Goal: Use online tool/utility: Utilize a website feature to perform a specific function

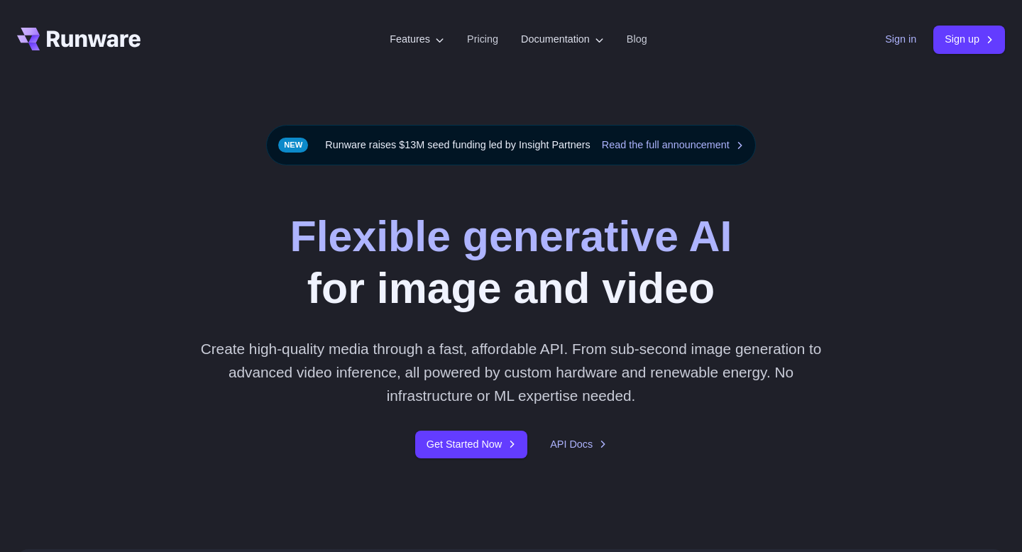
click at [902, 39] on link "Sign in" at bounding box center [900, 39] width 31 height 16
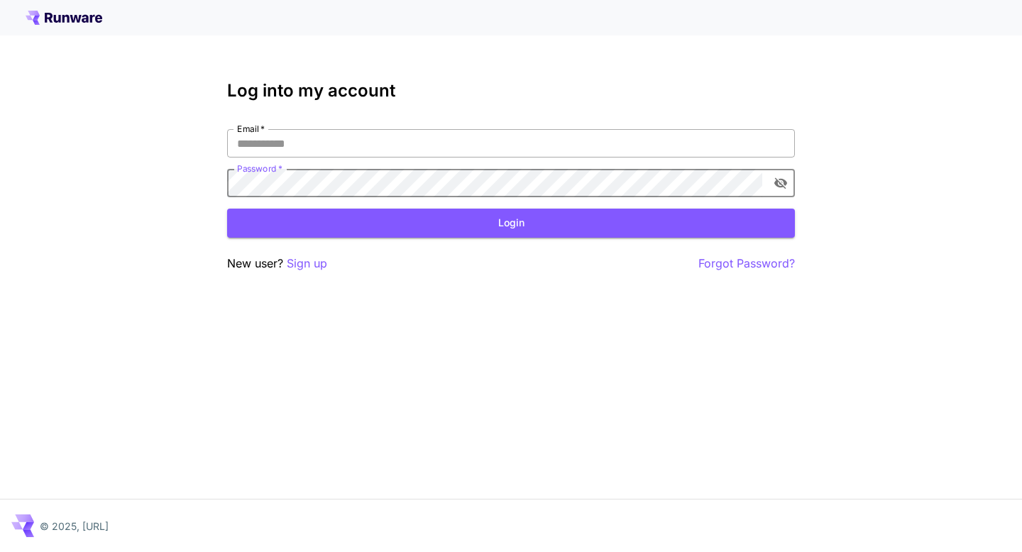
click at [570, 148] on input "Email   *" at bounding box center [511, 143] width 568 height 28
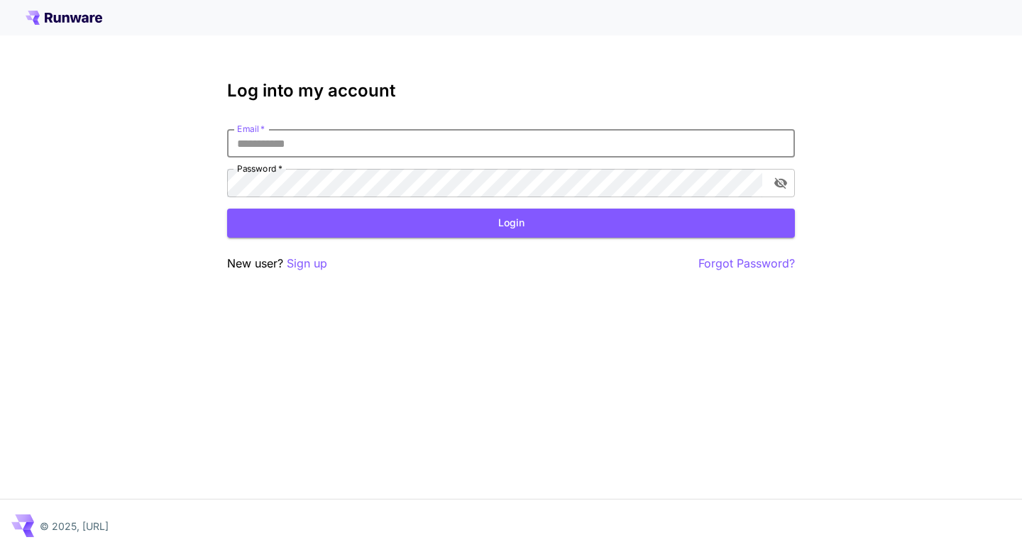
type input "**********"
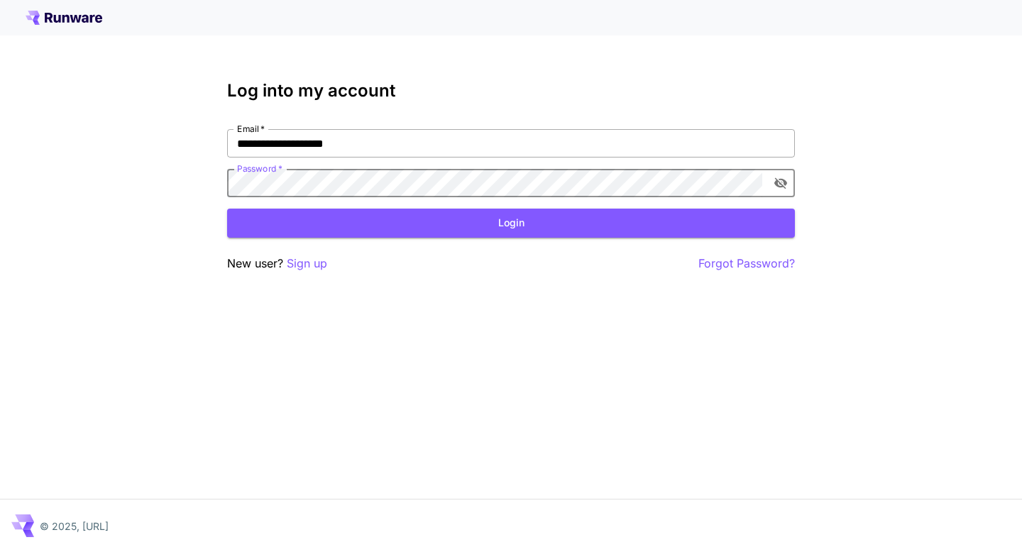
click button "Login" at bounding box center [511, 223] width 568 height 29
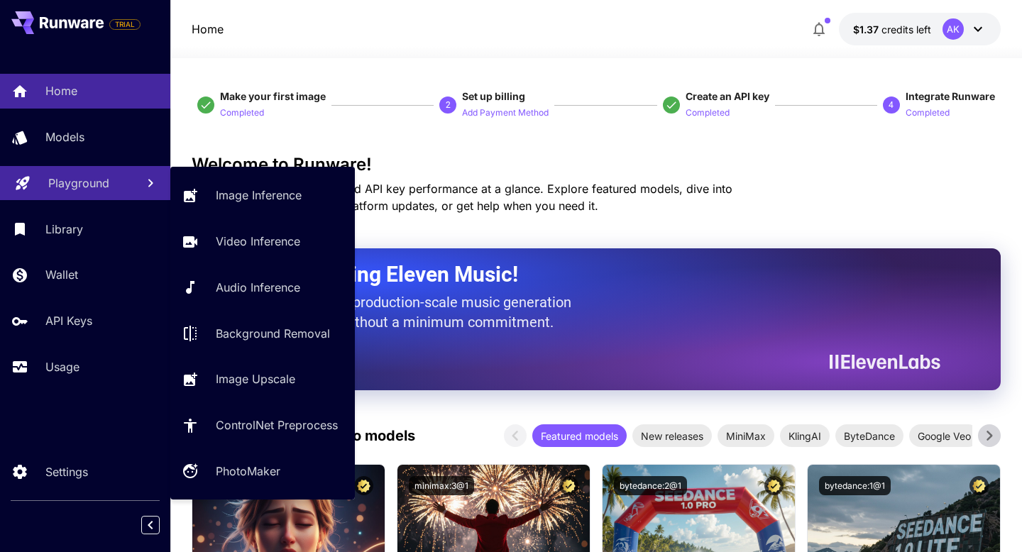
click at [82, 181] on p "Playground" at bounding box center [78, 183] width 61 height 17
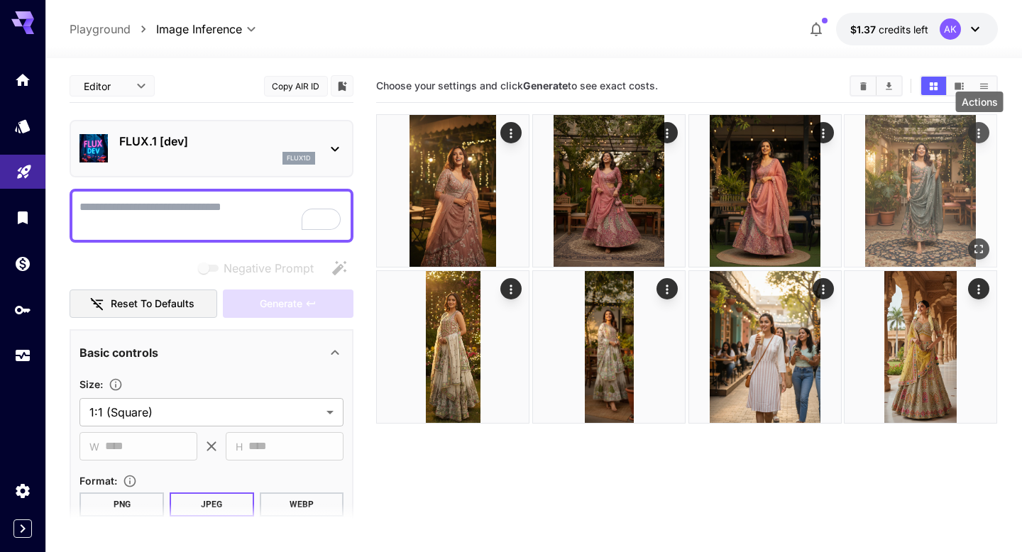
click at [981, 134] on icon "Actions" at bounding box center [979, 133] width 14 height 14
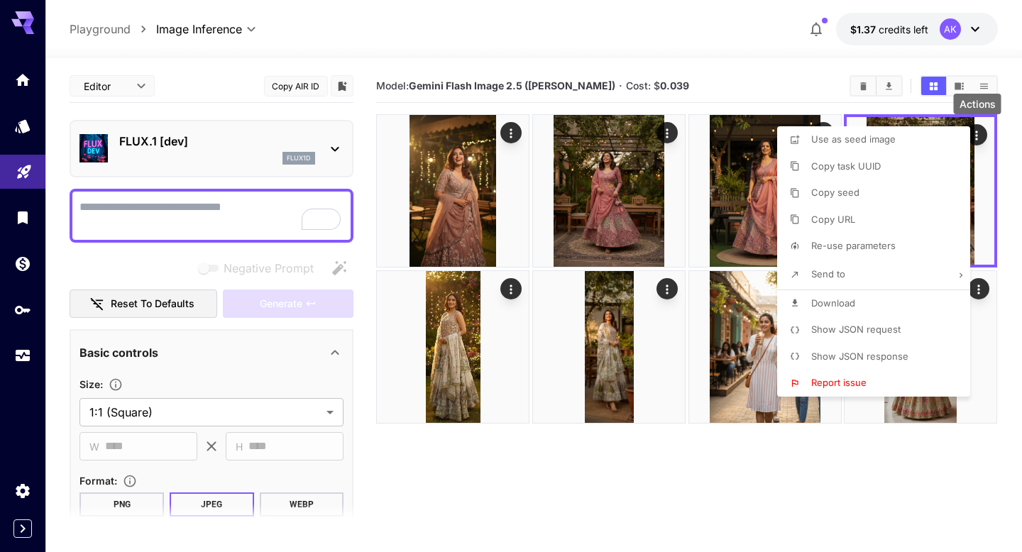
click at [863, 338] on li "Show JSON request" at bounding box center [878, 329] width 202 height 27
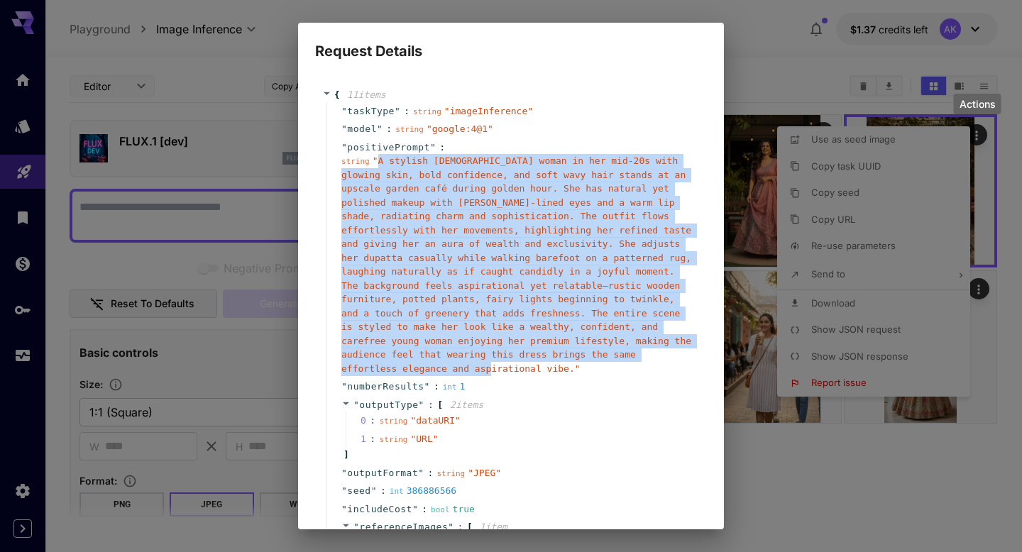
drag, startPoint x: 378, startPoint y: 155, endPoint x: 573, endPoint y: 371, distance: 290.9
click at [573, 371] on span "" A stylish South Indian woman in her mid-20s with glowing skin, bold confidenc…" at bounding box center [516, 264] width 350 height 219
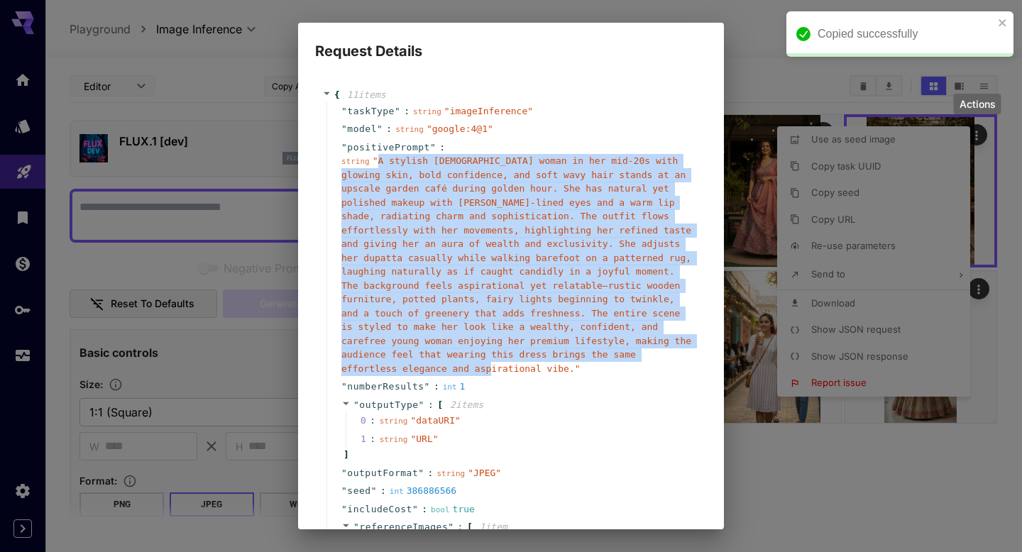
copy span "A stylish [DEMOGRAPHIC_DATA] woman in her mid-20s with glowing skin, bold confi…"
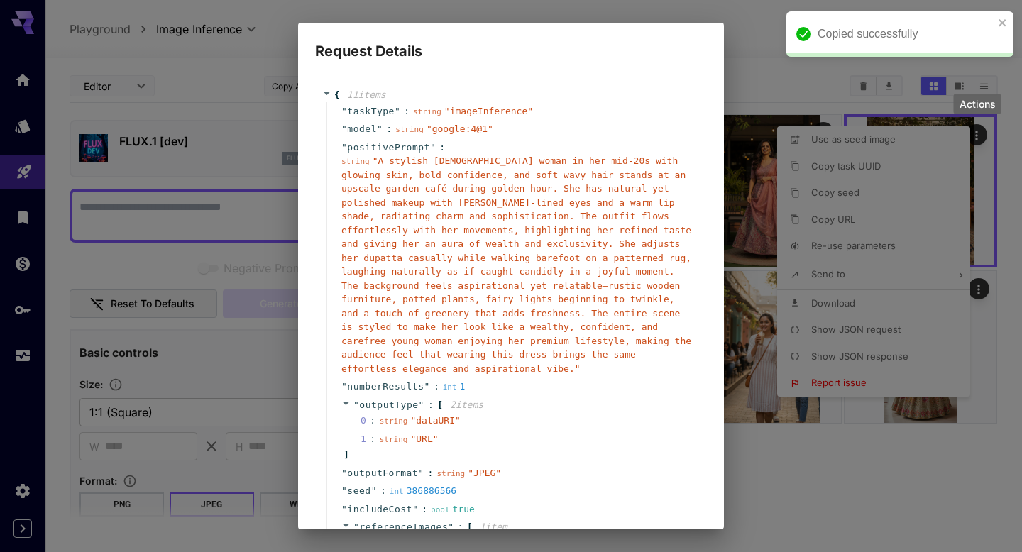
click at [754, 50] on div "Request Details { 11 item s " taskType " : string " imageInference " " model " …" at bounding box center [511, 276] width 1022 height 552
click at [1006, 22] on icon "close" at bounding box center [1003, 22] width 10 height 11
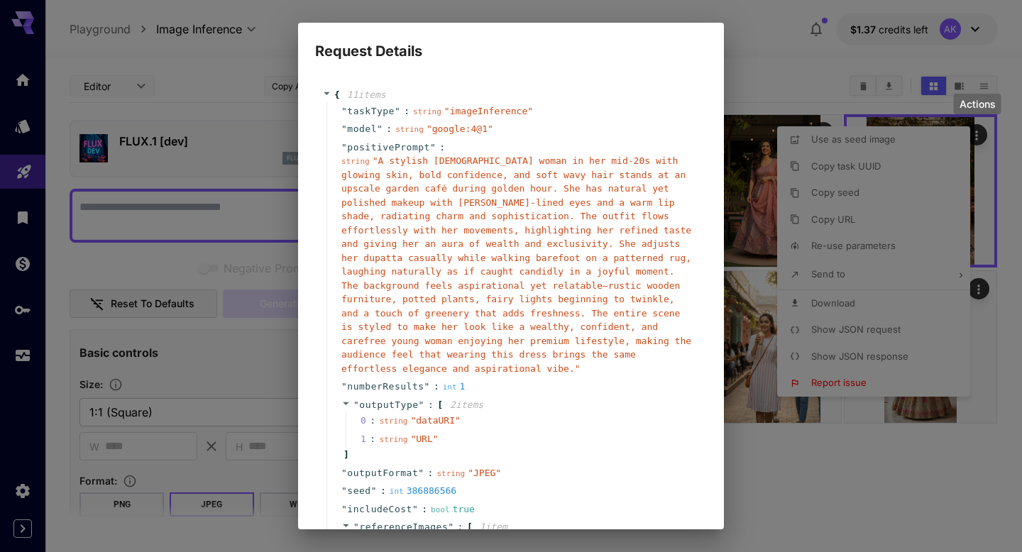
click at [854, 505] on div "Request Details { 11 item s " taskType " : string " imageInference " " model " …" at bounding box center [511, 276] width 1022 height 552
click at [733, 50] on div "Request Details { 11 item s " taskType " : string " imageInference " " model " …" at bounding box center [511, 276] width 1022 height 552
click at [784, 66] on div "Request Details { 11 item s " taskType " : string " imageInference " " model " …" at bounding box center [511, 276] width 1022 height 552
click at [752, 60] on div "Request Details { 11 item s " taskType " : string " imageInference " " model " …" at bounding box center [511, 276] width 1022 height 552
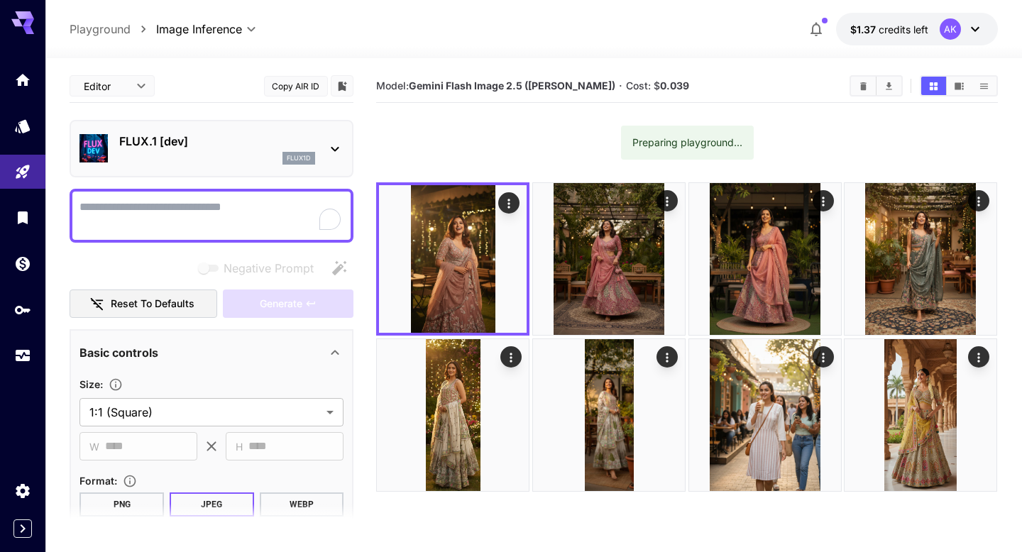
click at [172, 142] on p "FLUX.1 [dev]" at bounding box center [217, 141] width 196 height 17
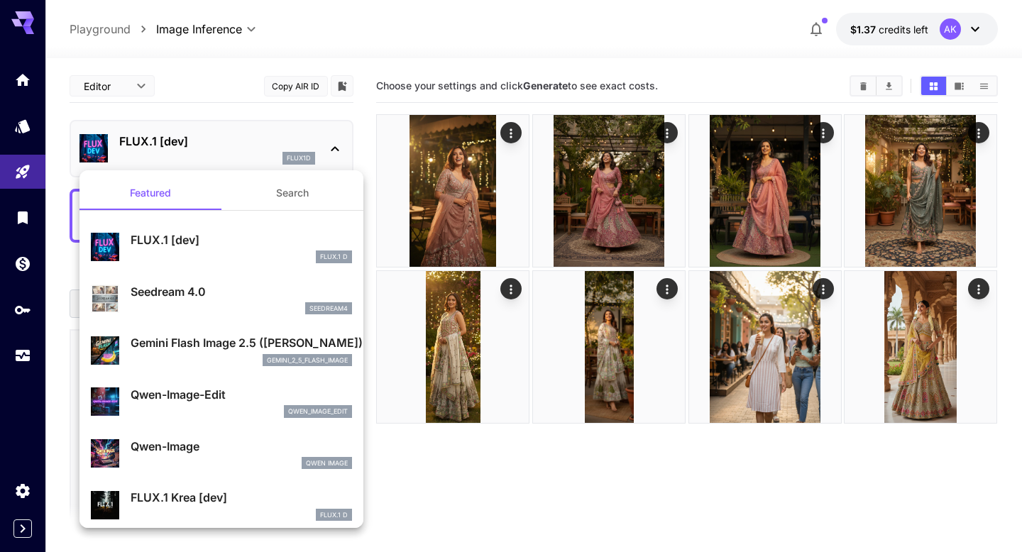
click at [217, 338] on p "Gemini Flash Image 2.5 ([PERSON_NAME])" at bounding box center [241, 342] width 221 height 17
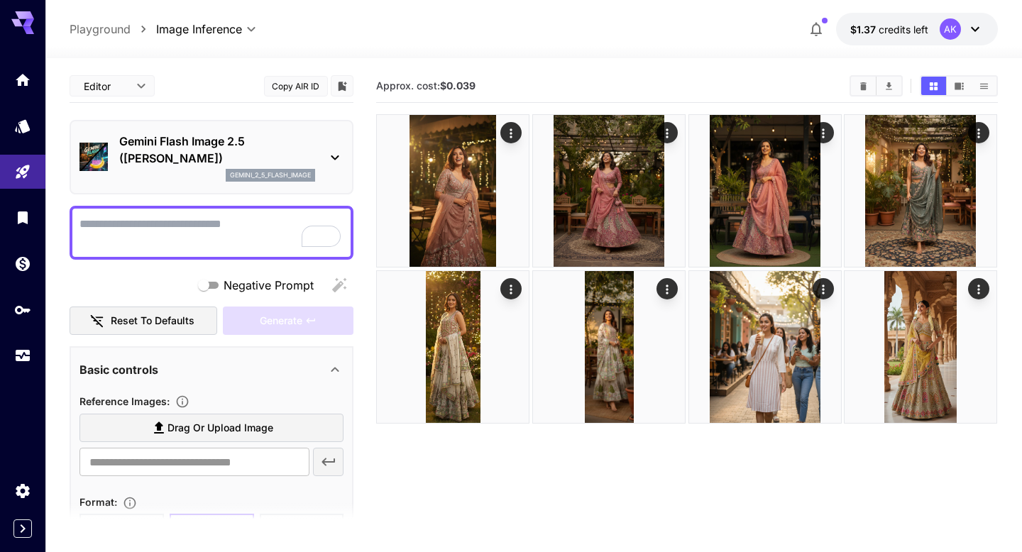
click at [187, 227] on textarea "Negative Prompt" at bounding box center [211, 233] width 264 height 34
paste textarea "**********"
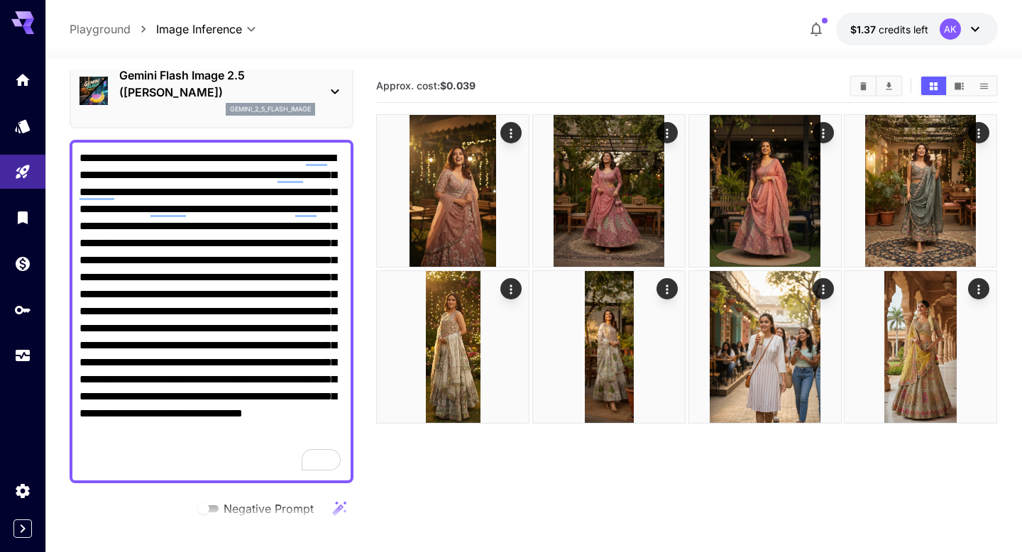
scroll to position [21, 0]
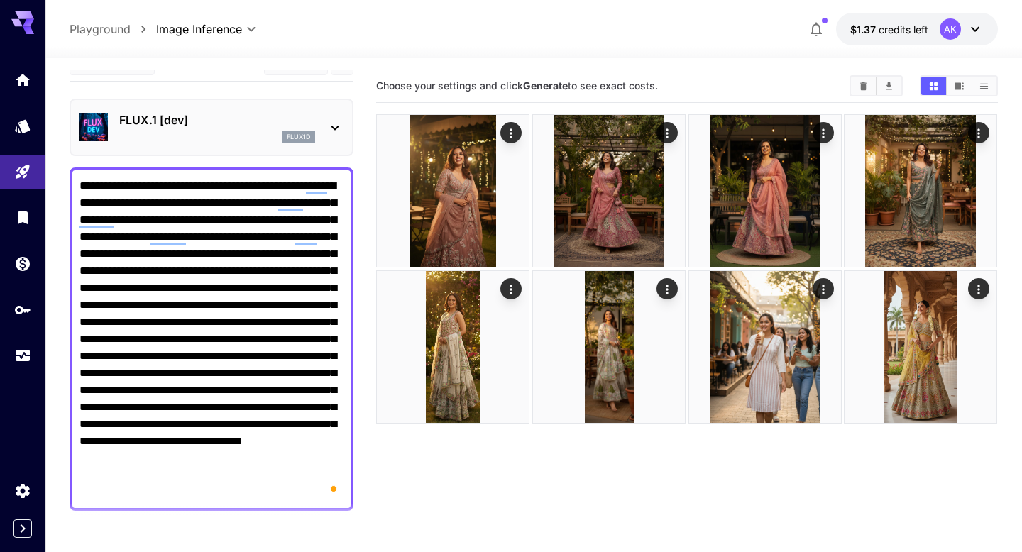
type textarea "**********"
click at [426, 478] on section "Choose your settings and click Generate to see exact costs." at bounding box center [686, 346] width 621 height 552
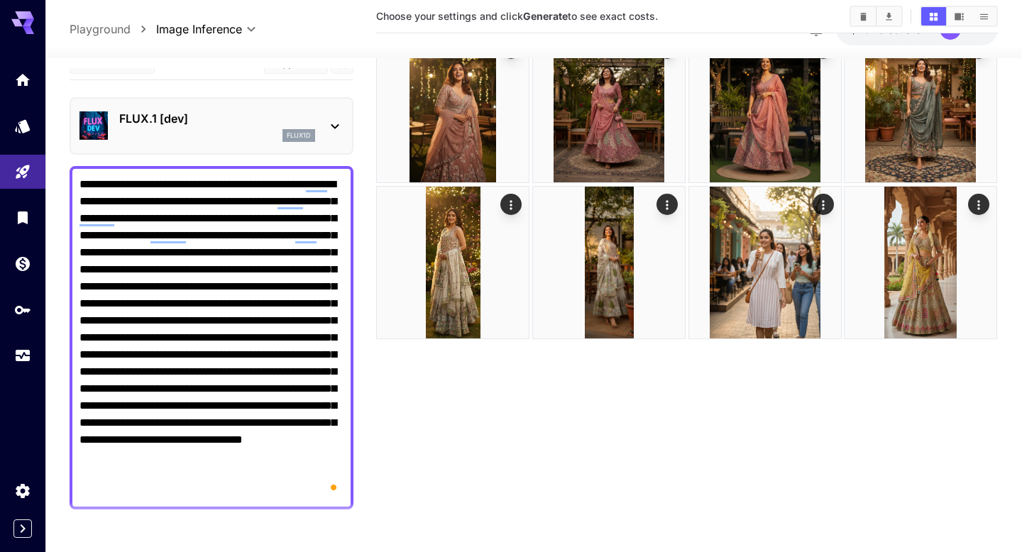
scroll to position [112, 0]
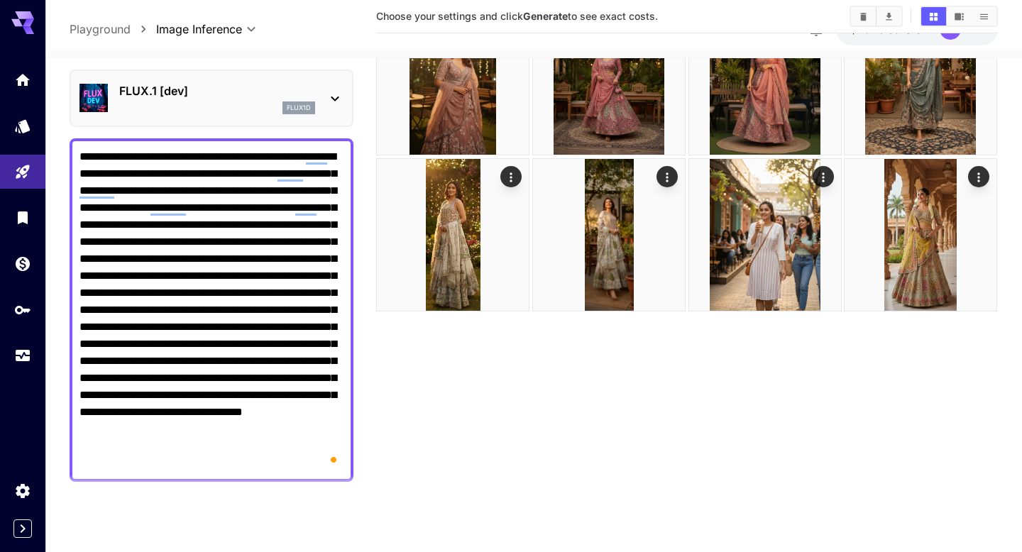
click at [210, 72] on div "FLUX.1 [dev] flux1d" at bounding box center [212, 98] width 284 height 57
click at [216, 93] on p "FLUX.1 [dev]" at bounding box center [217, 90] width 196 height 17
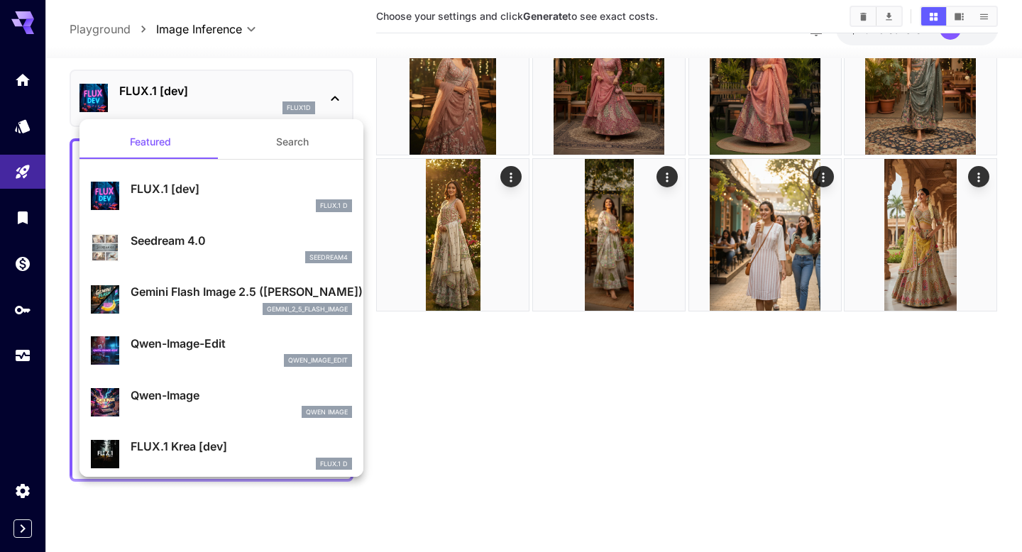
click at [206, 280] on div "Gemini Flash Image 2.5 ([PERSON_NAME]) gemini_2_5_flash_image" at bounding box center [221, 298] width 261 height 43
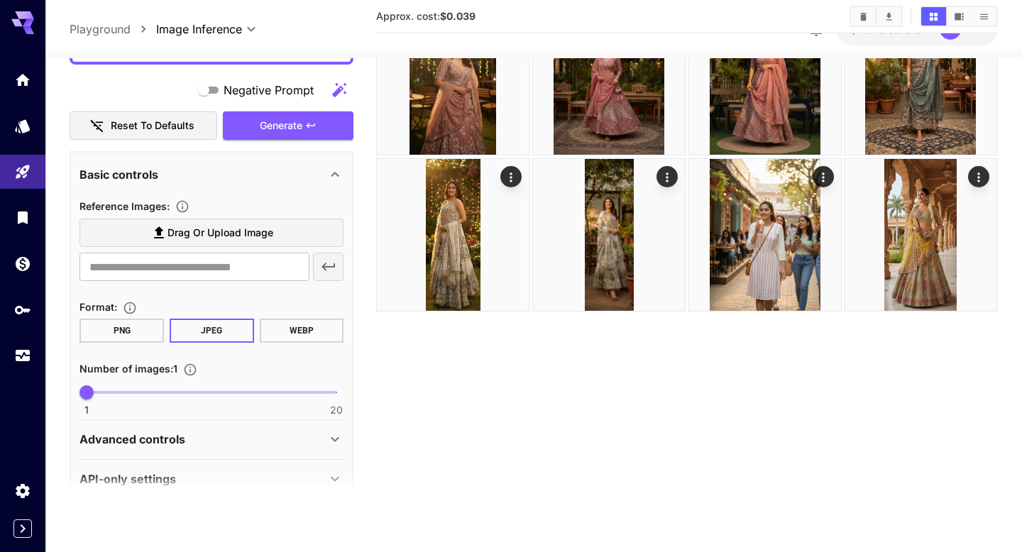
scroll to position [480, 0]
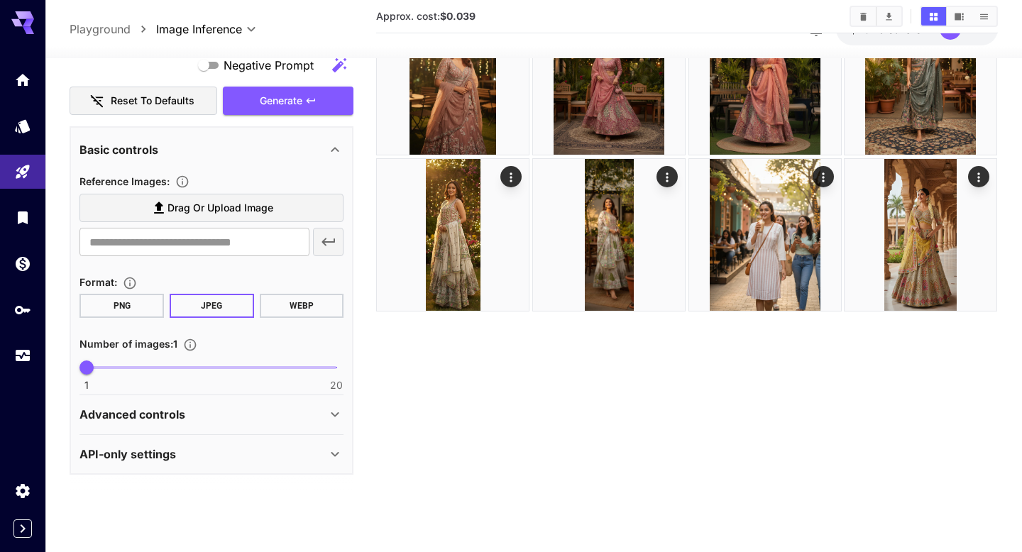
click at [204, 214] on span "Drag or upload image" at bounding box center [220, 208] width 106 height 18
click at [0, 0] on input "Drag or upload image" at bounding box center [0, 0] width 0 height 0
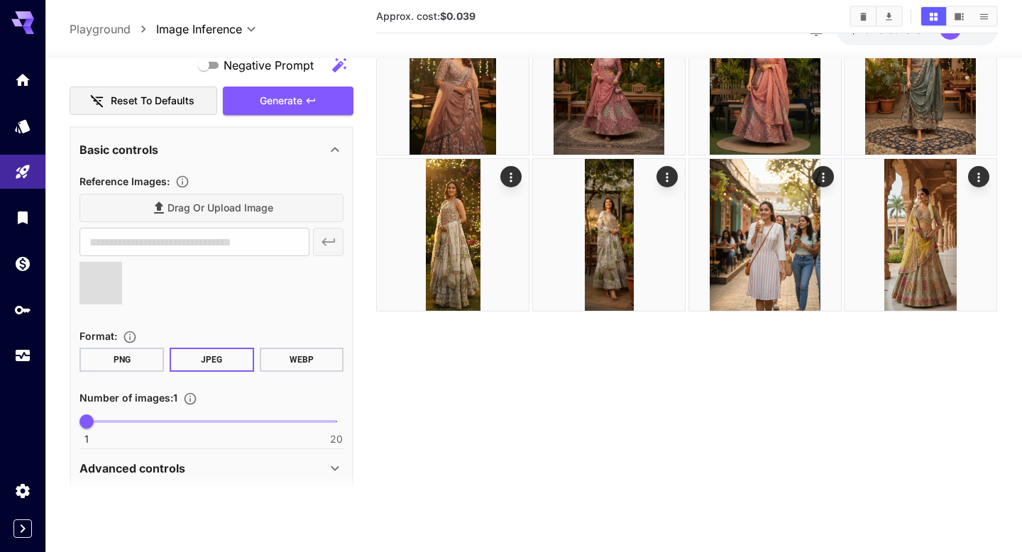
type input "**********"
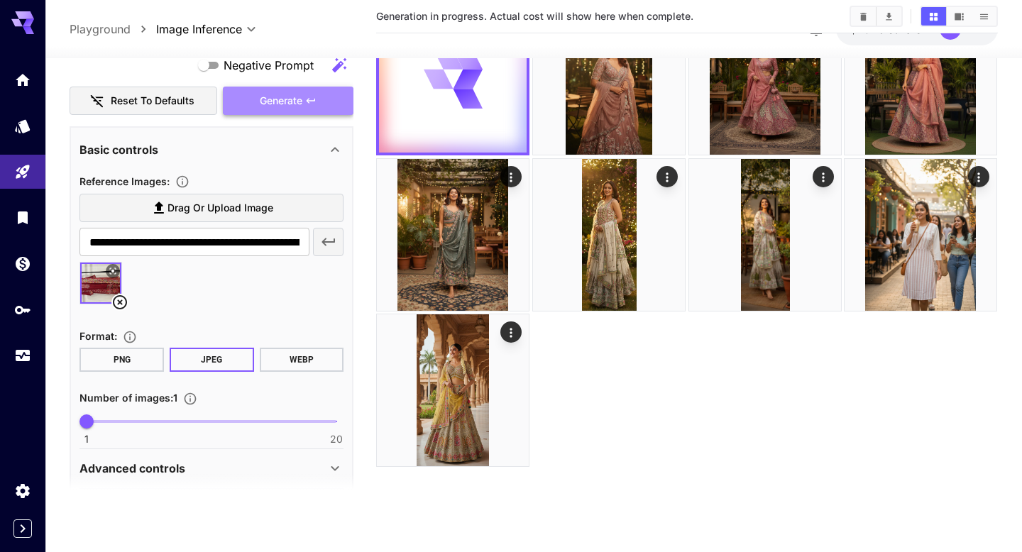
click at [277, 104] on span "Generate" at bounding box center [281, 101] width 43 height 18
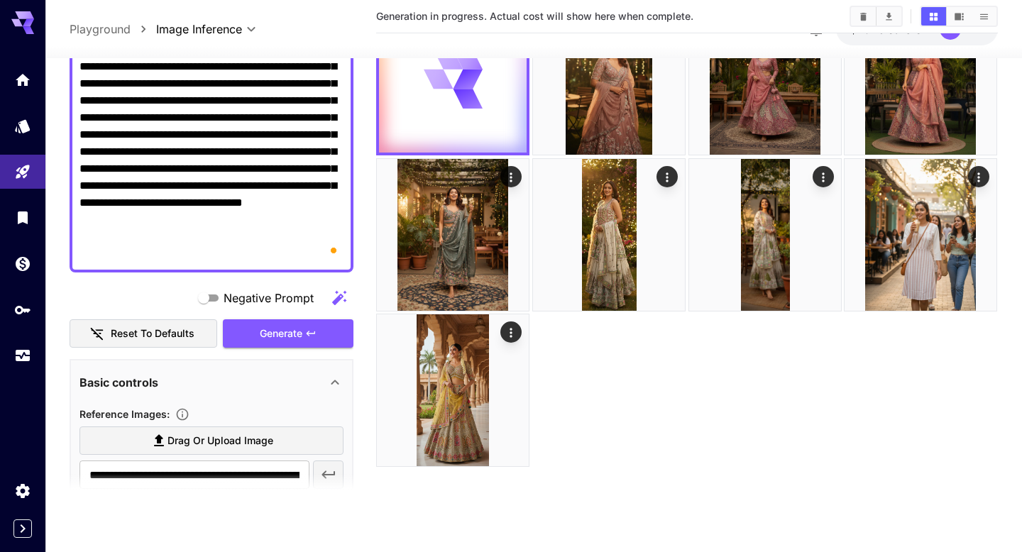
scroll to position [424, 0]
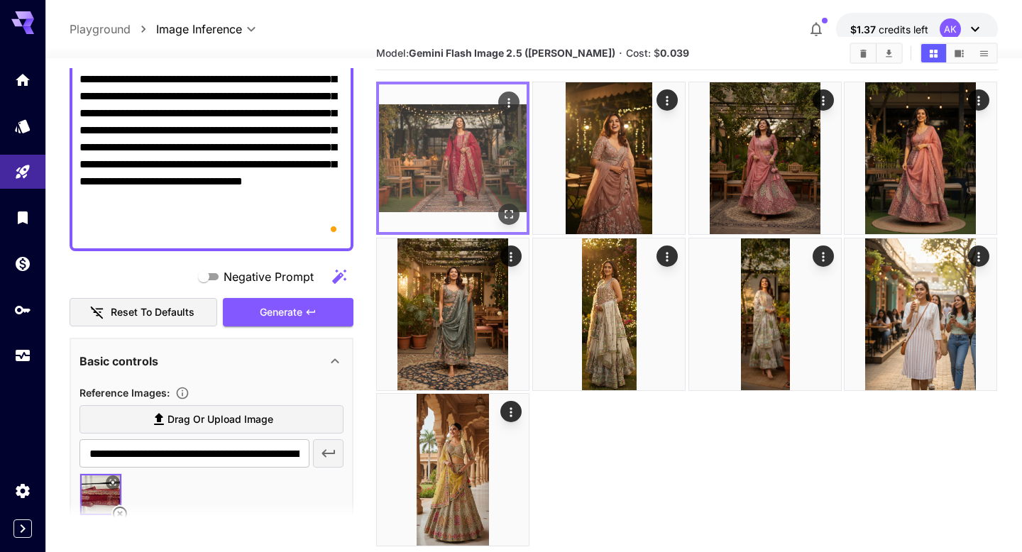
click at [486, 147] on img at bounding box center [453, 158] width 148 height 148
click at [507, 211] on icon "Open in fullscreen" at bounding box center [509, 214] width 14 height 14
click at [512, 99] on icon "Actions" at bounding box center [509, 103] width 14 height 14
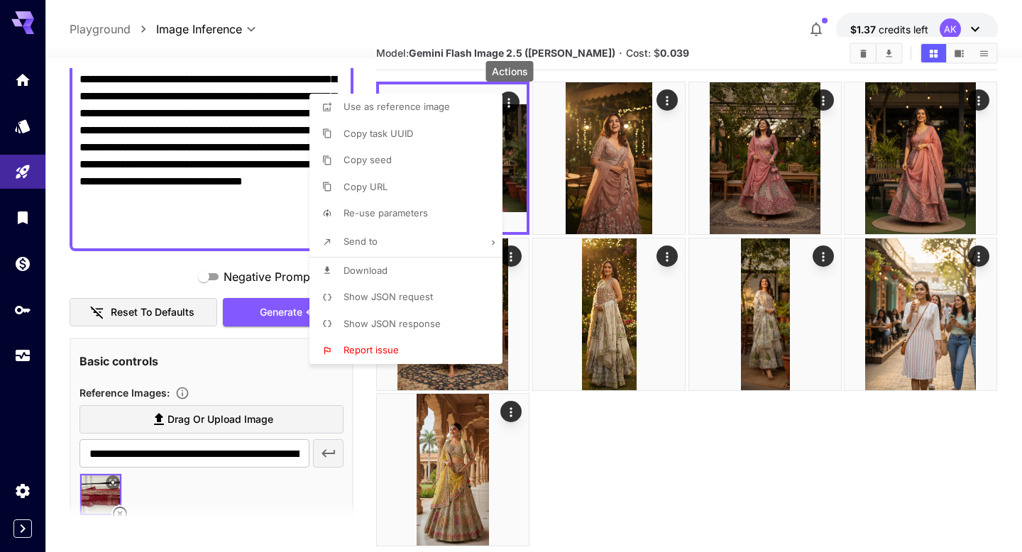
click at [400, 277] on li "Download" at bounding box center [410, 271] width 202 height 27
click at [220, 421] on div at bounding box center [511, 276] width 1022 height 552
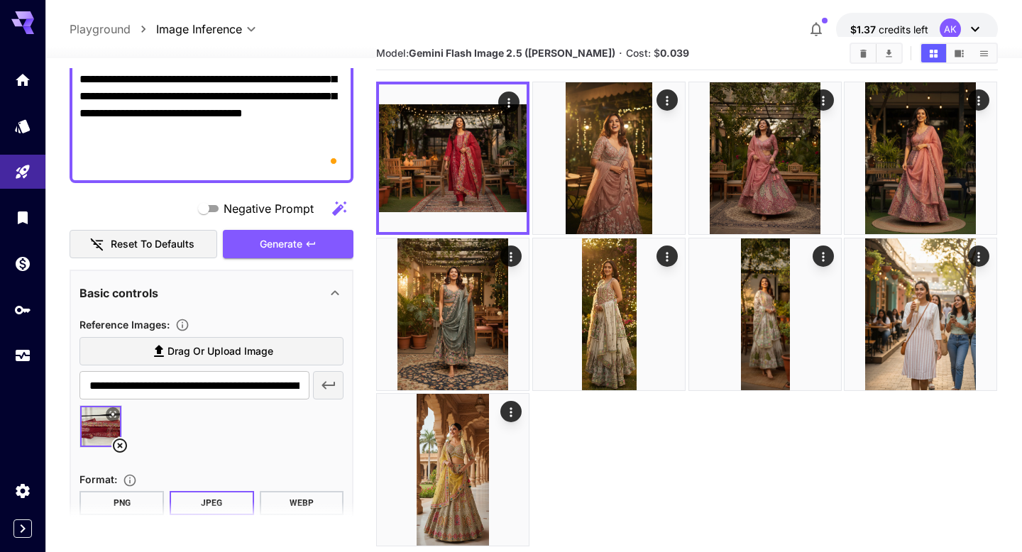
click at [118, 446] on icon at bounding box center [120, 446] width 14 height 14
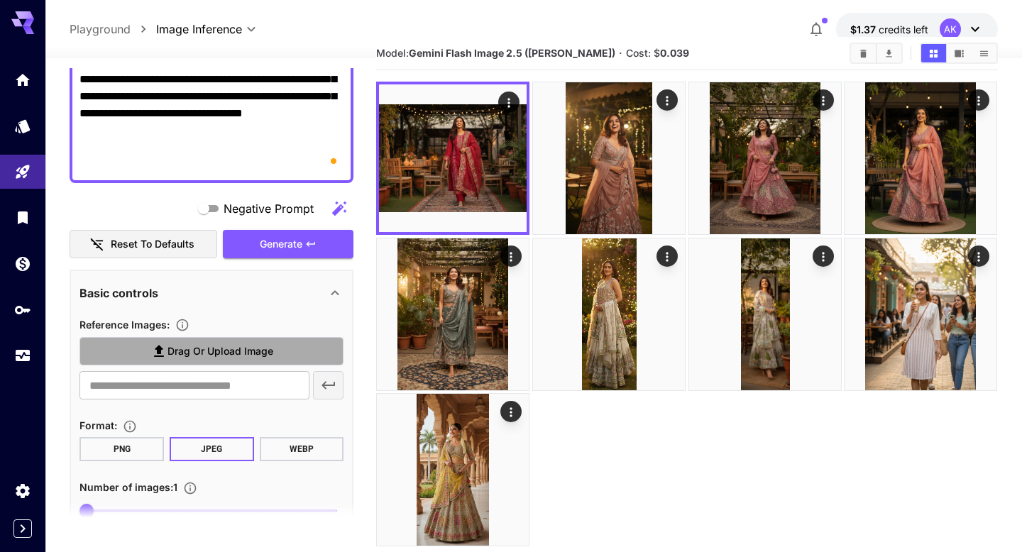
click at [215, 338] on label "Drag or upload image" at bounding box center [211, 351] width 264 height 29
click at [0, 0] on input "Drag or upload image" at bounding box center [0, 0] width 0 height 0
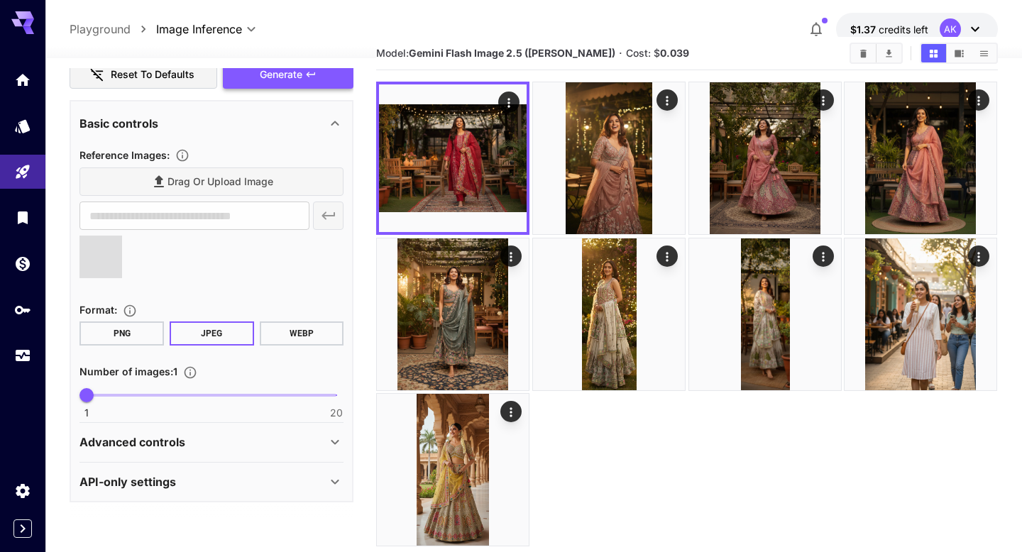
click at [279, 80] on span "Generate" at bounding box center [281, 75] width 43 height 18
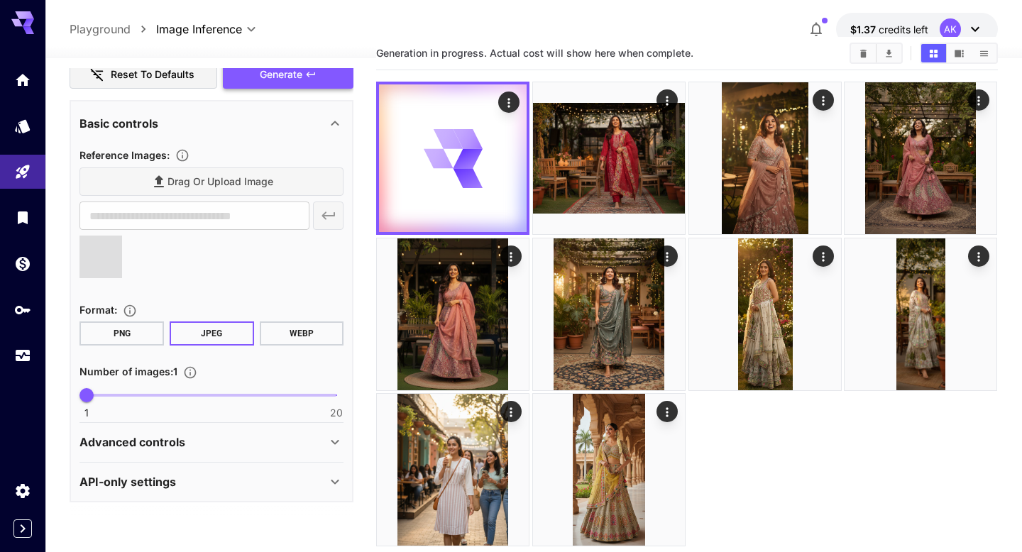
type input "**********"
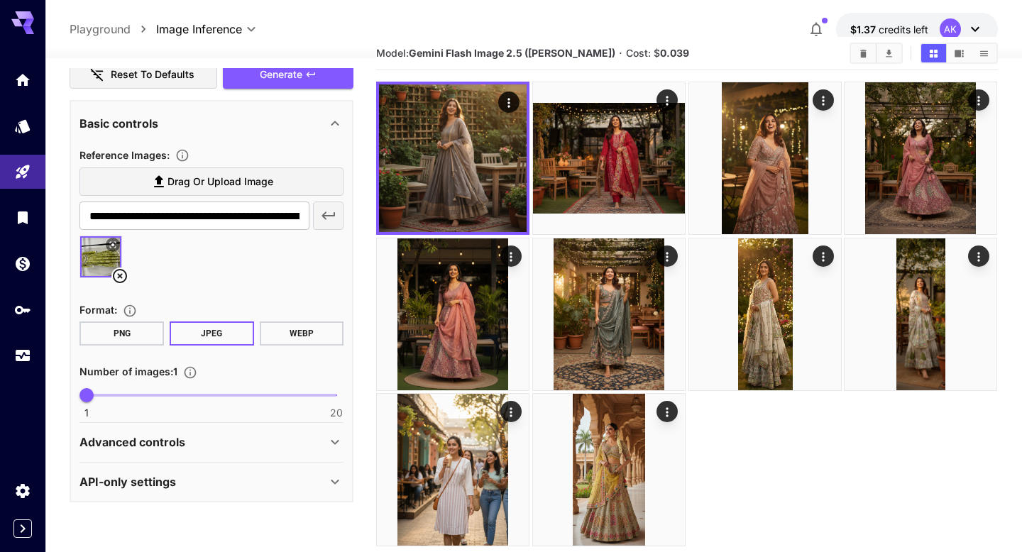
click at [121, 276] on icon at bounding box center [120, 276] width 14 height 14
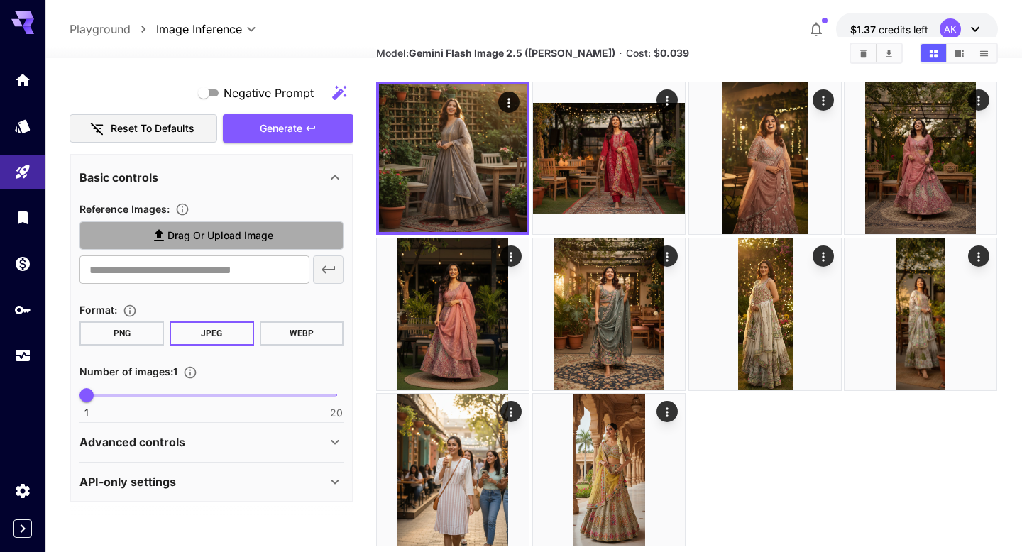
click at [160, 238] on icon at bounding box center [158, 235] width 17 height 17
click at [0, 0] on input "Drag or upload image" at bounding box center [0, 0] width 0 height 0
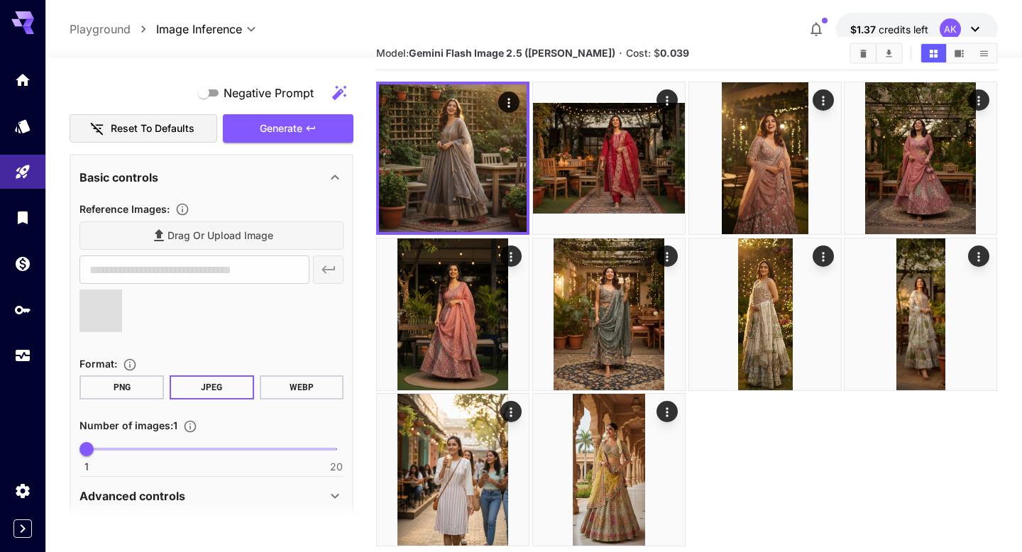
type input "**********"
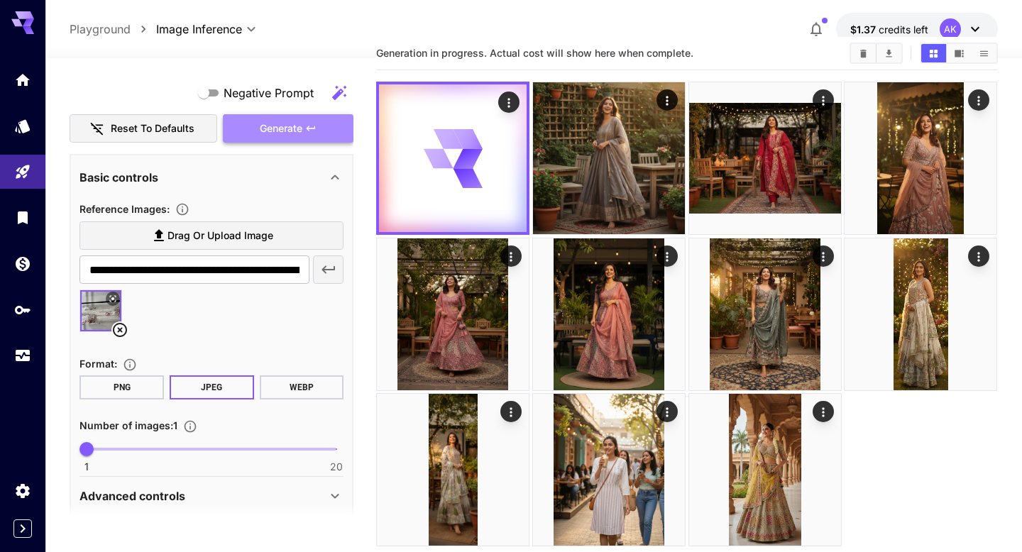
click at [274, 126] on span "Generate" at bounding box center [281, 129] width 43 height 18
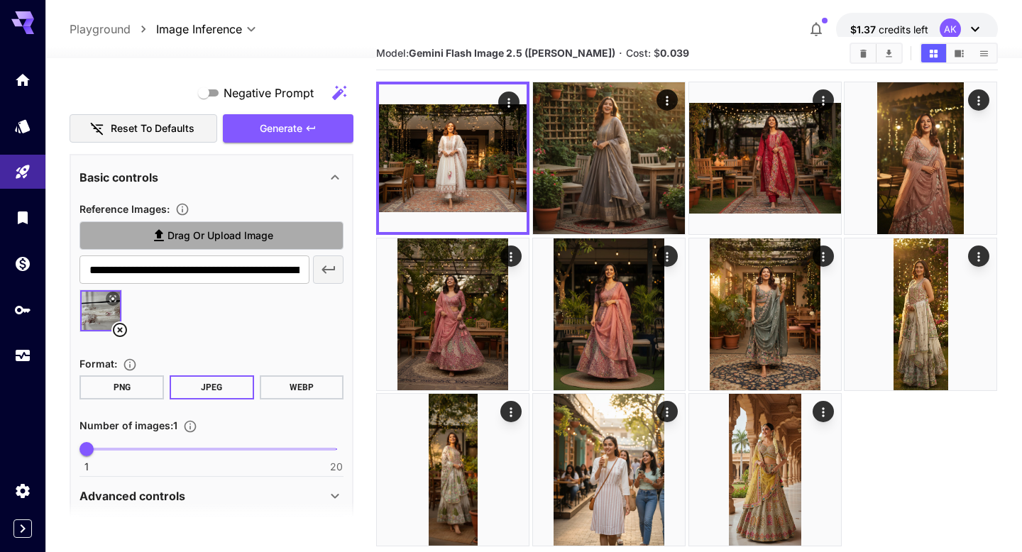
click at [175, 237] on span "Drag or upload image" at bounding box center [220, 236] width 106 height 18
click at [0, 0] on input "Drag or upload image" at bounding box center [0, 0] width 0 height 0
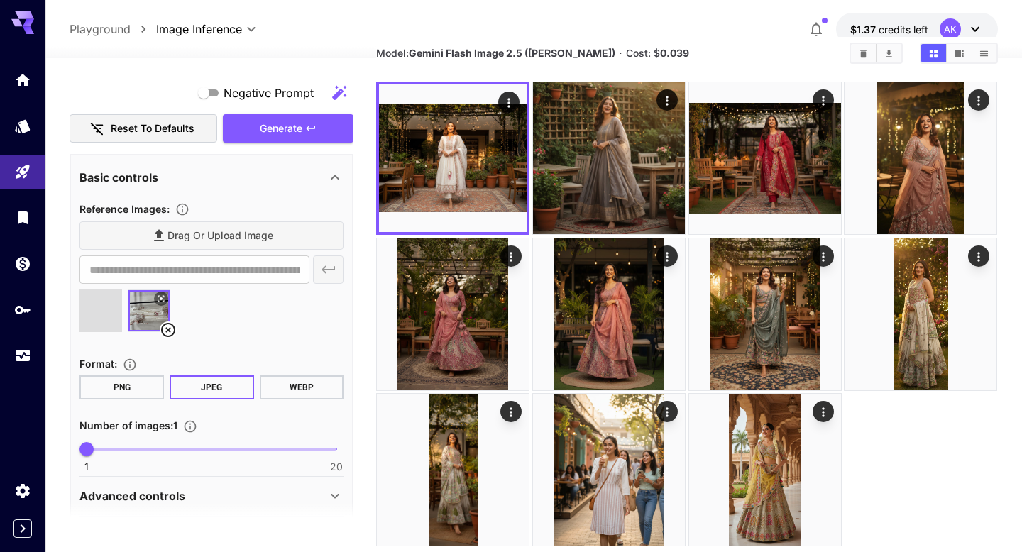
click at [167, 327] on icon at bounding box center [168, 329] width 17 height 17
type input "**********"
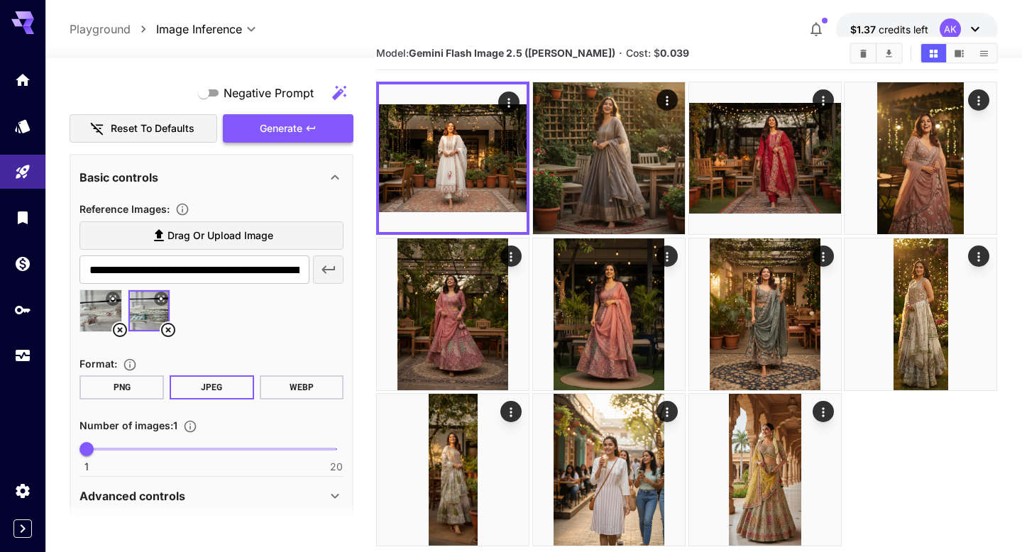
click at [300, 134] on span "Generate" at bounding box center [281, 129] width 43 height 18
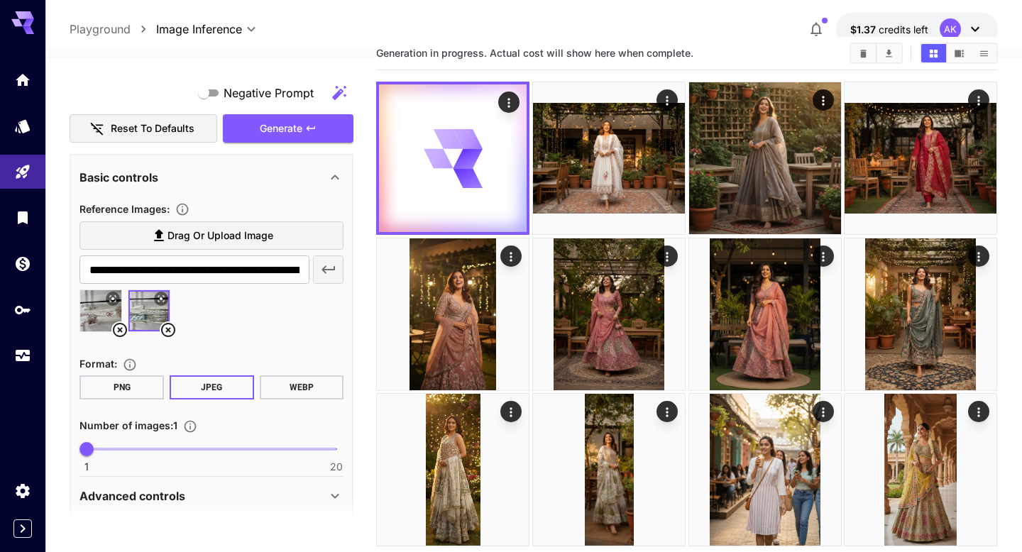
click at [170, 329] on icon at bounding box center [168, 329] width 17 height 17
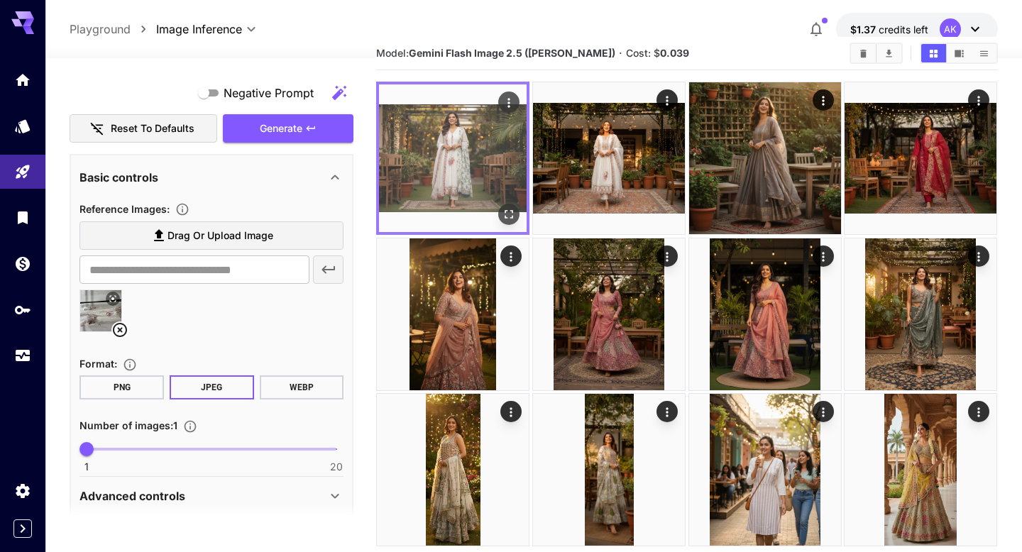
click at [461, 145] on img at bounding box center [453, 158] width 148 height 148
click at [509, 218] on icon "Open in fullscreen" at bounding box center [509, 214] width 14 height 14
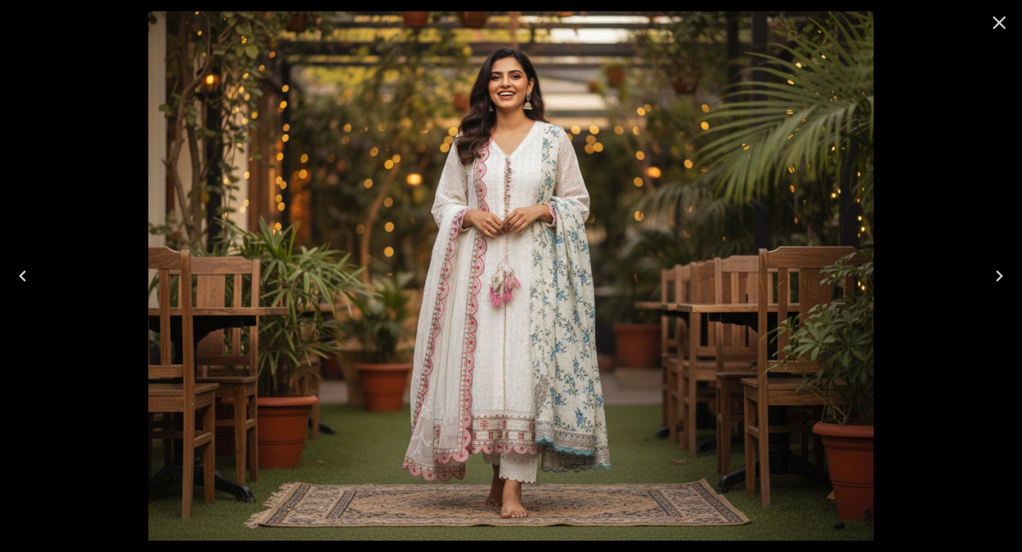
click at [998, 18] on icon "Close" at bounding box center [999, 22] width 23 height 23
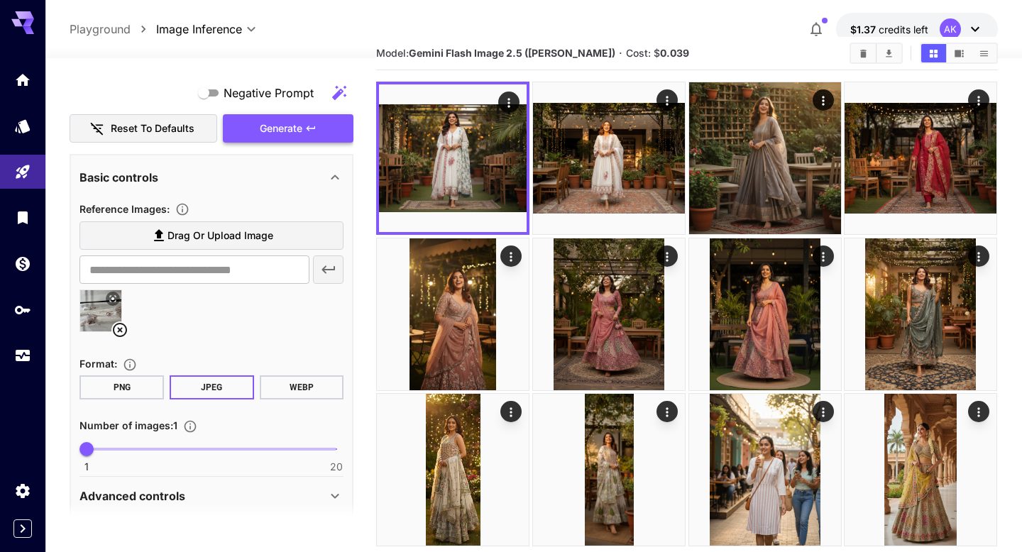
click at [289, 133] on span "Generate" at bounding box center [281, 129] width 43 height 18
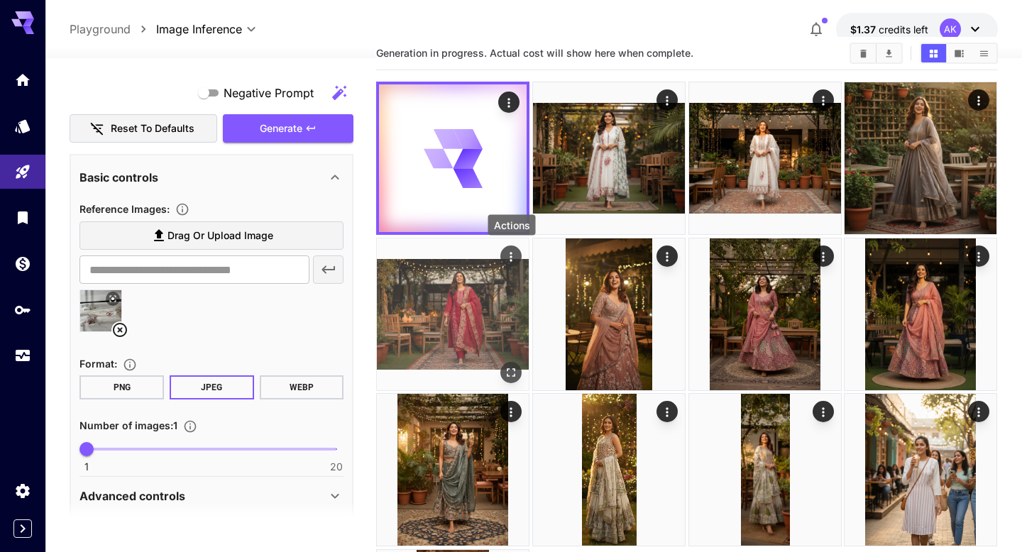
click at [508, 255] on icon "Actions" at bounding box center [512, 256] width 14 height 14
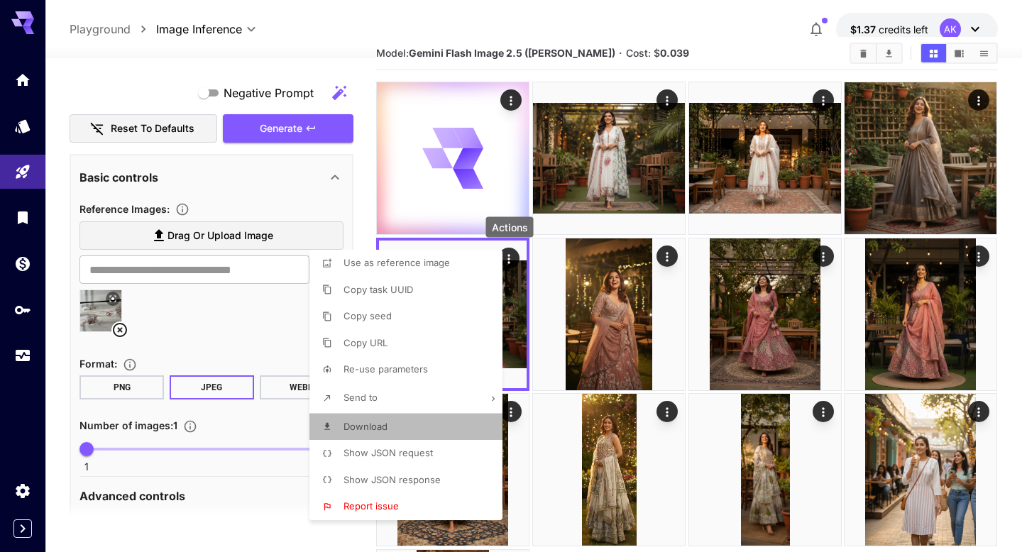
click at [397, 429] on li "Download" at bounding box center [410, 427] width 202 height 27
click at [1011, 18] on div at bounding box center [511, 276] width 1022 height 552
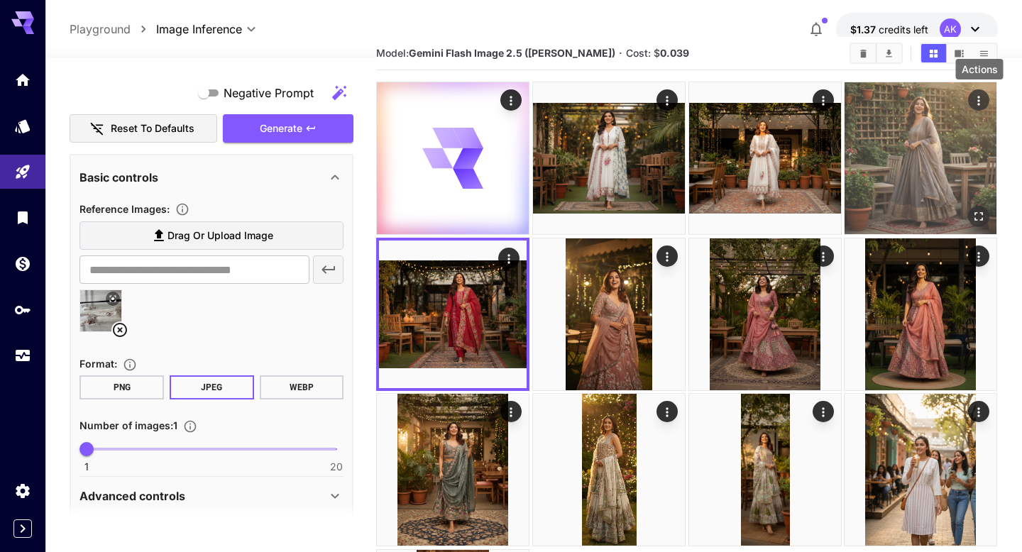
click at [978, 99] on icon "Actions" at bounding box center [979, 101] width 14 height 14
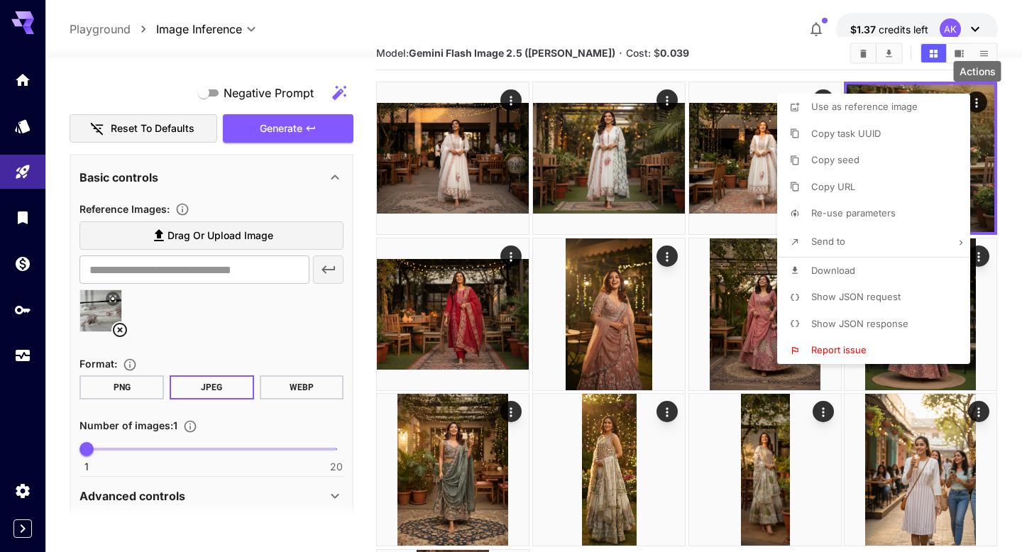
click at [514, 97] on div at bounding box center [511, 276] width 1022 height 552
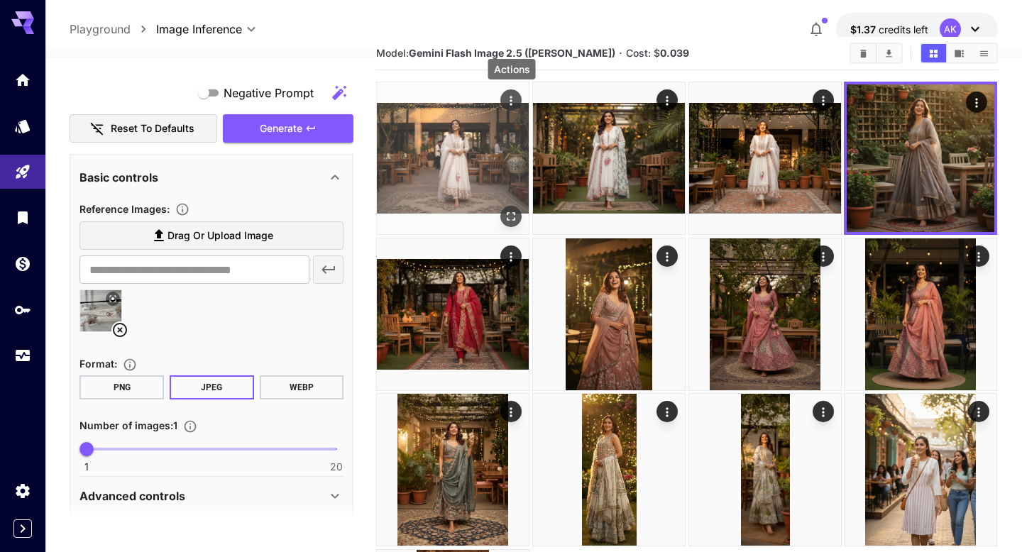
click at [512, 103] on icon "Actions" at bounding box center [512, 101] width 14 height 14
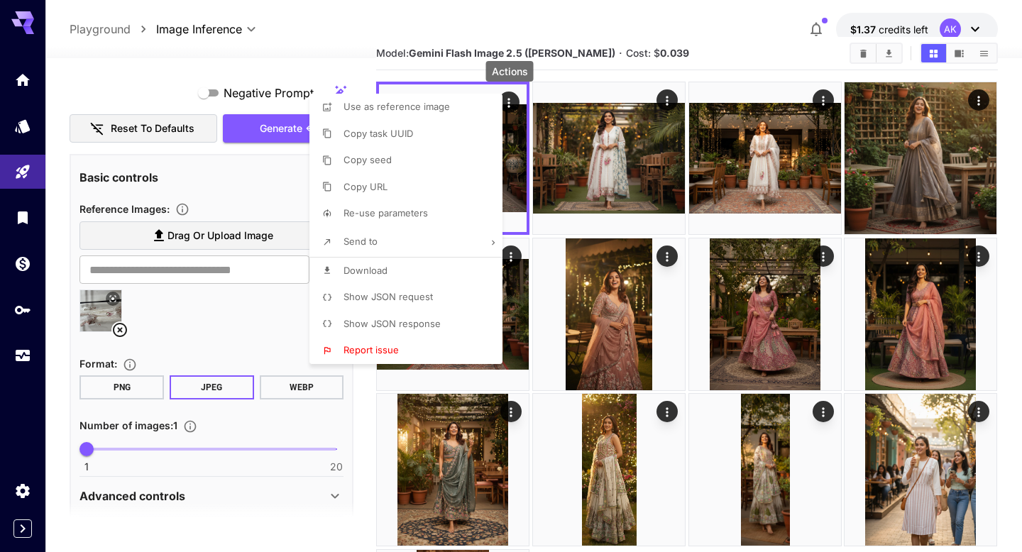
click at [390, 272] on li "Download" at bounding box center [410, 271] width 202 height 27
click at [554, 31] on div at bounding box center [511, 276] width 1022 height 552
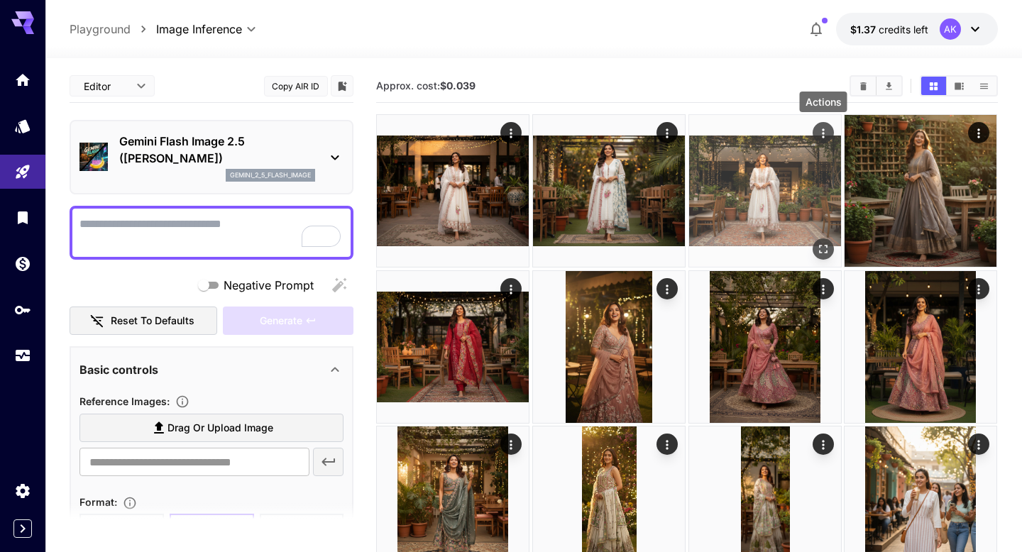
click at [820, 137] on icon "Actions" at bounding box center [823, 133] width 14 height 14
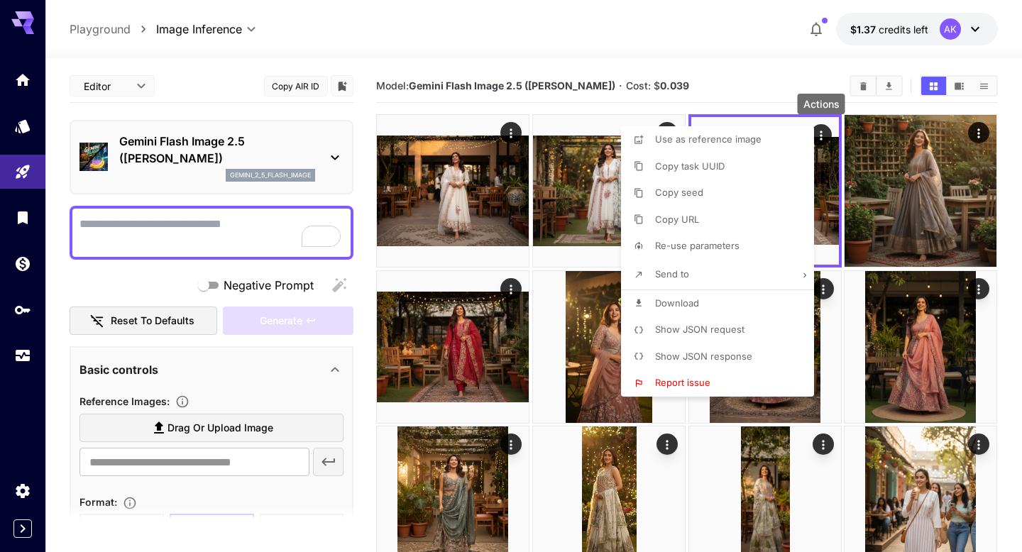
click at [757, 65] on div at bounding box center [511, 276] width 1022 height 552
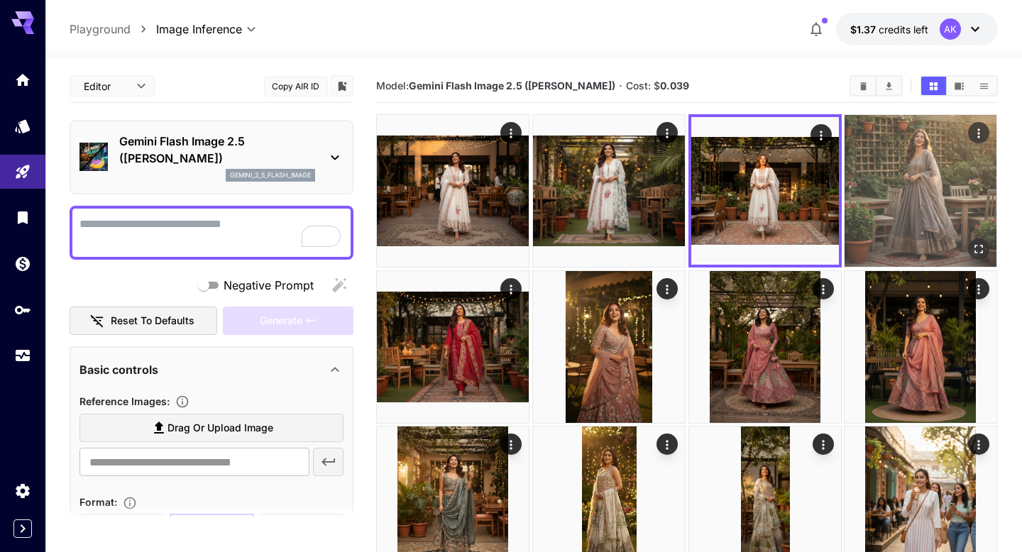
click at [967, 134] on img at bounding box center [920, 191] width 152 height 152
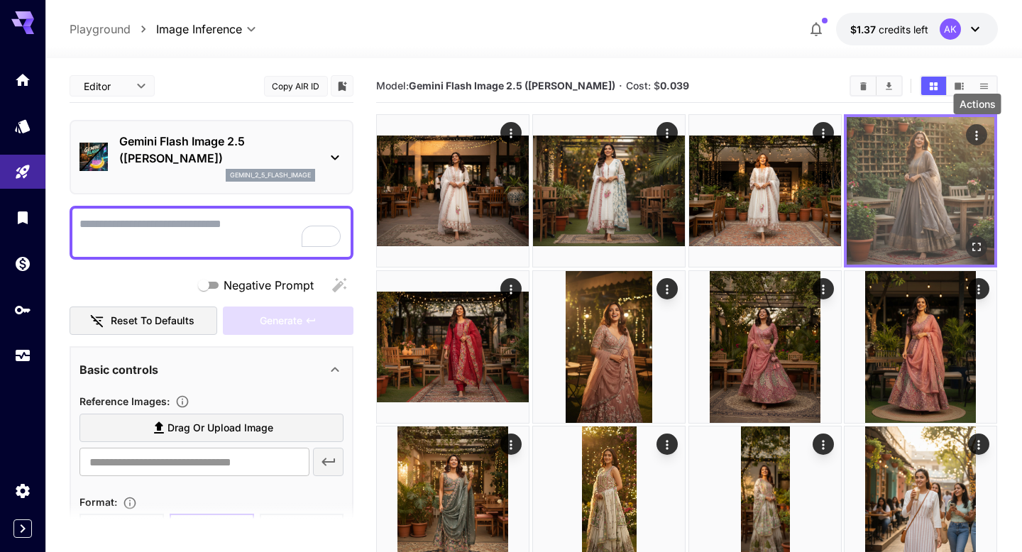
click at [981, 133] on icon "Actions" at bounding box center [977, 135] width 14 height 14
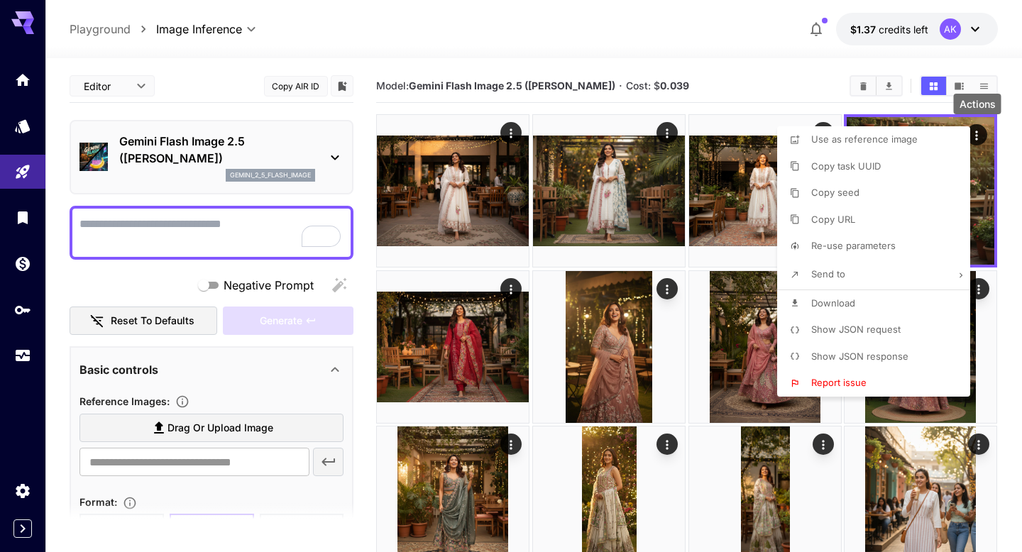
click at [854, 305] on span "Download" at bounding box center [833, 302] width 44 height 11
click at [620, 36] on div at bounding box center [511, 276] width 1022 height 552
